Goal: Information Seeking & Learning: Learn about a topic

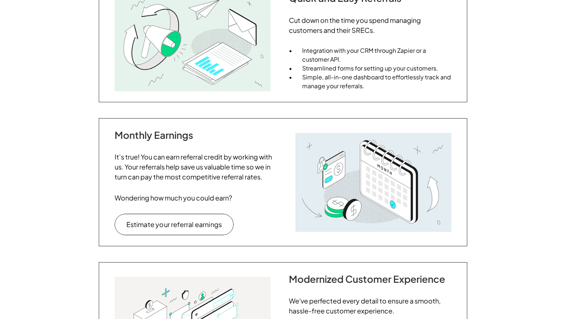
scroll to position [606, 0]
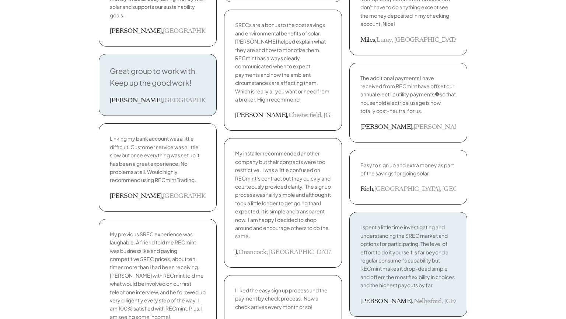
scroll to position [1213, 0]
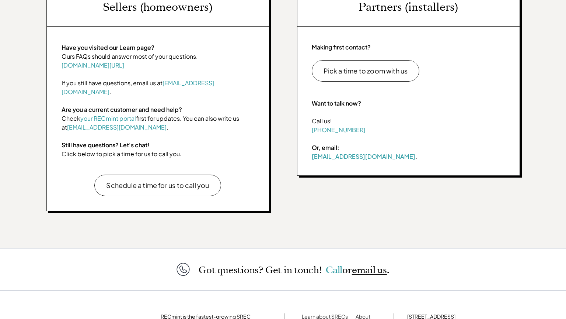
scroll to position [380, 0]
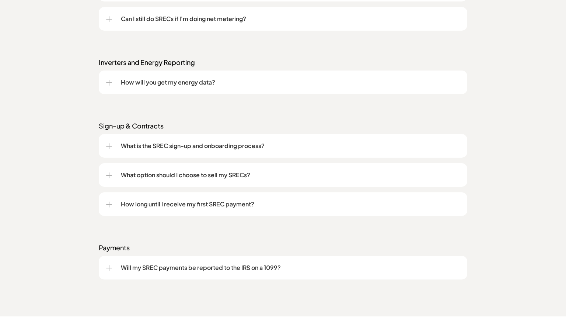
scroll to position [1082, 0]
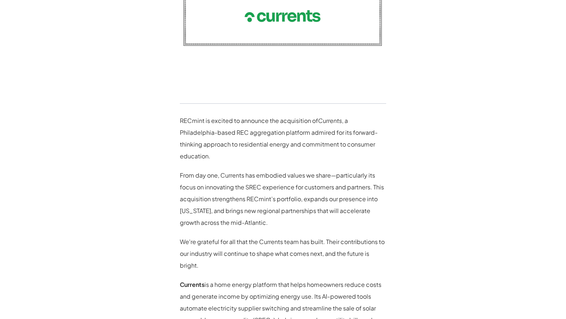
scroll to position [588, 0]
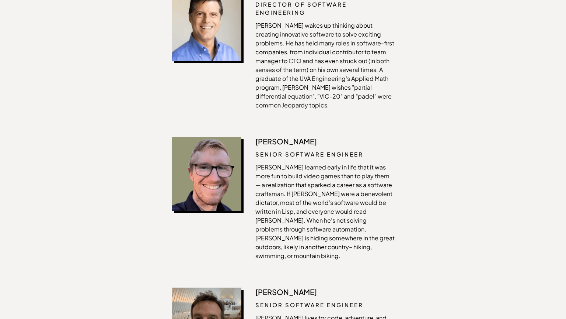
scroll to position [1213, 0]
